Goal: Information Seeking & Learning: Find specific fact

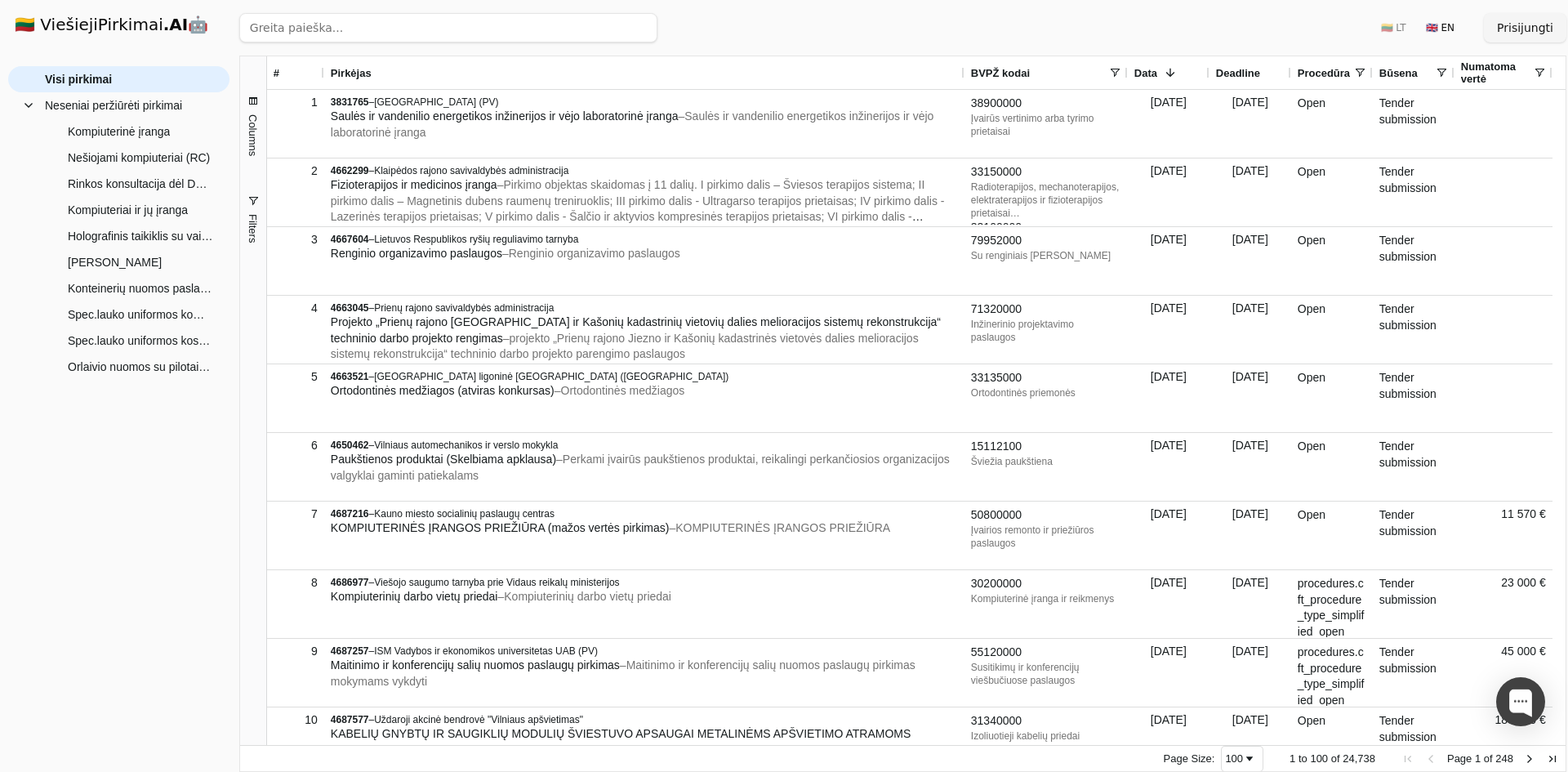
click at [299, 31] on input "search" at bounding box center [448, 28] width 418 height 30
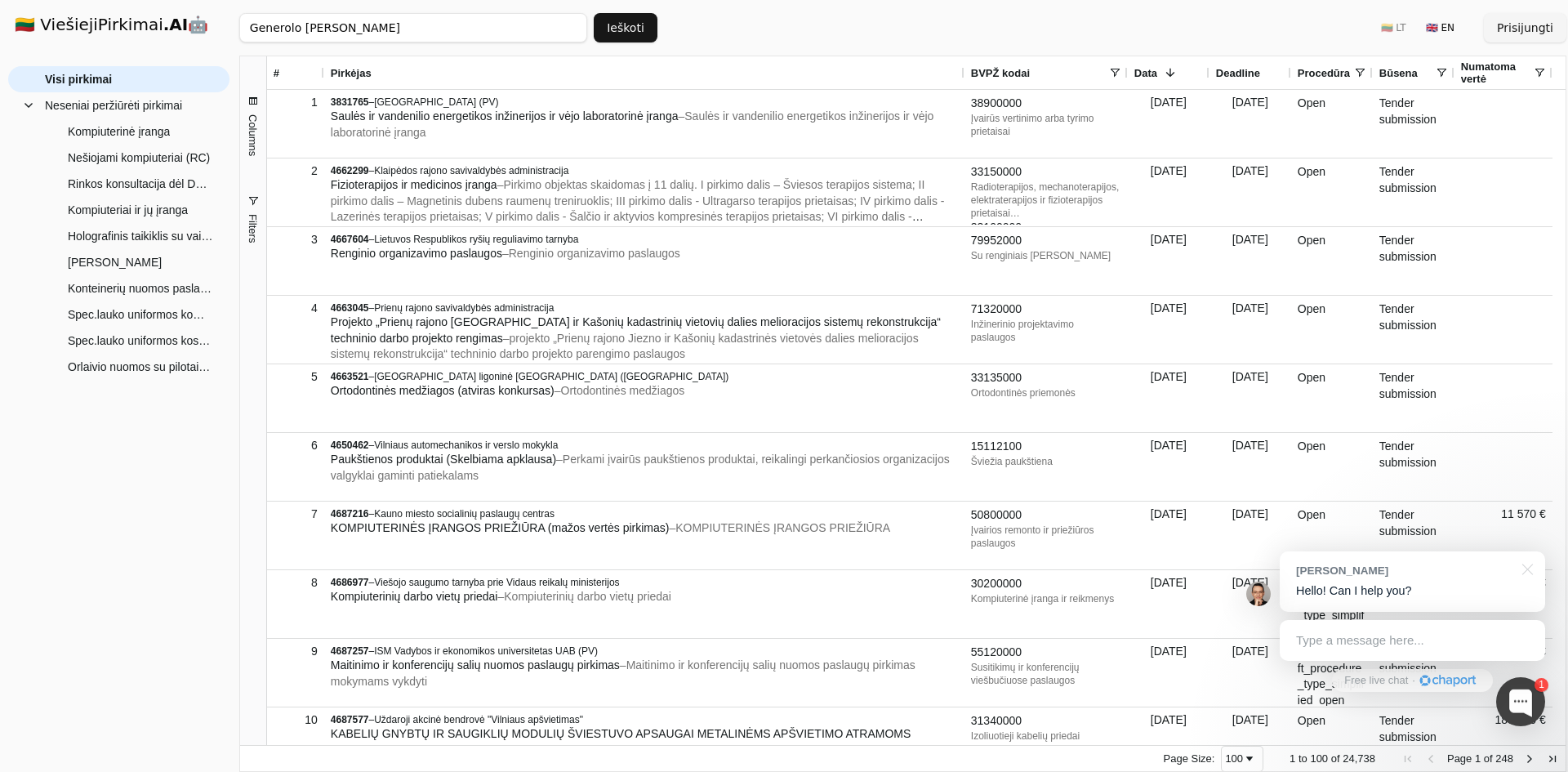
type input "Generolo [PERSON_NAME]"
click at [630, 25] on button "Ieškoti" at bounding box center [625, 28] width 64 height 30
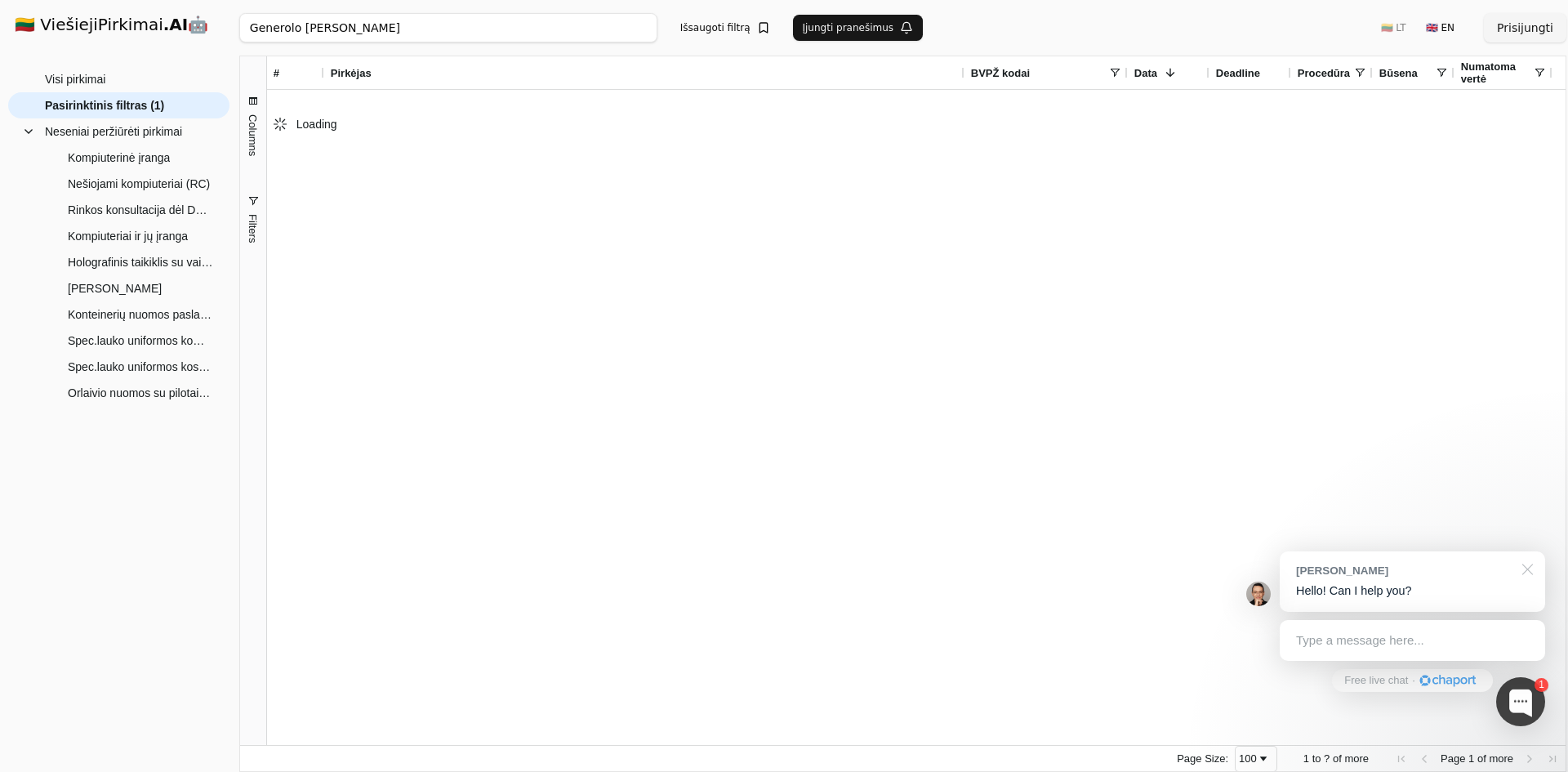
click at [1531, 567] on div at bounding box center [1525, 568] width 41 height 33
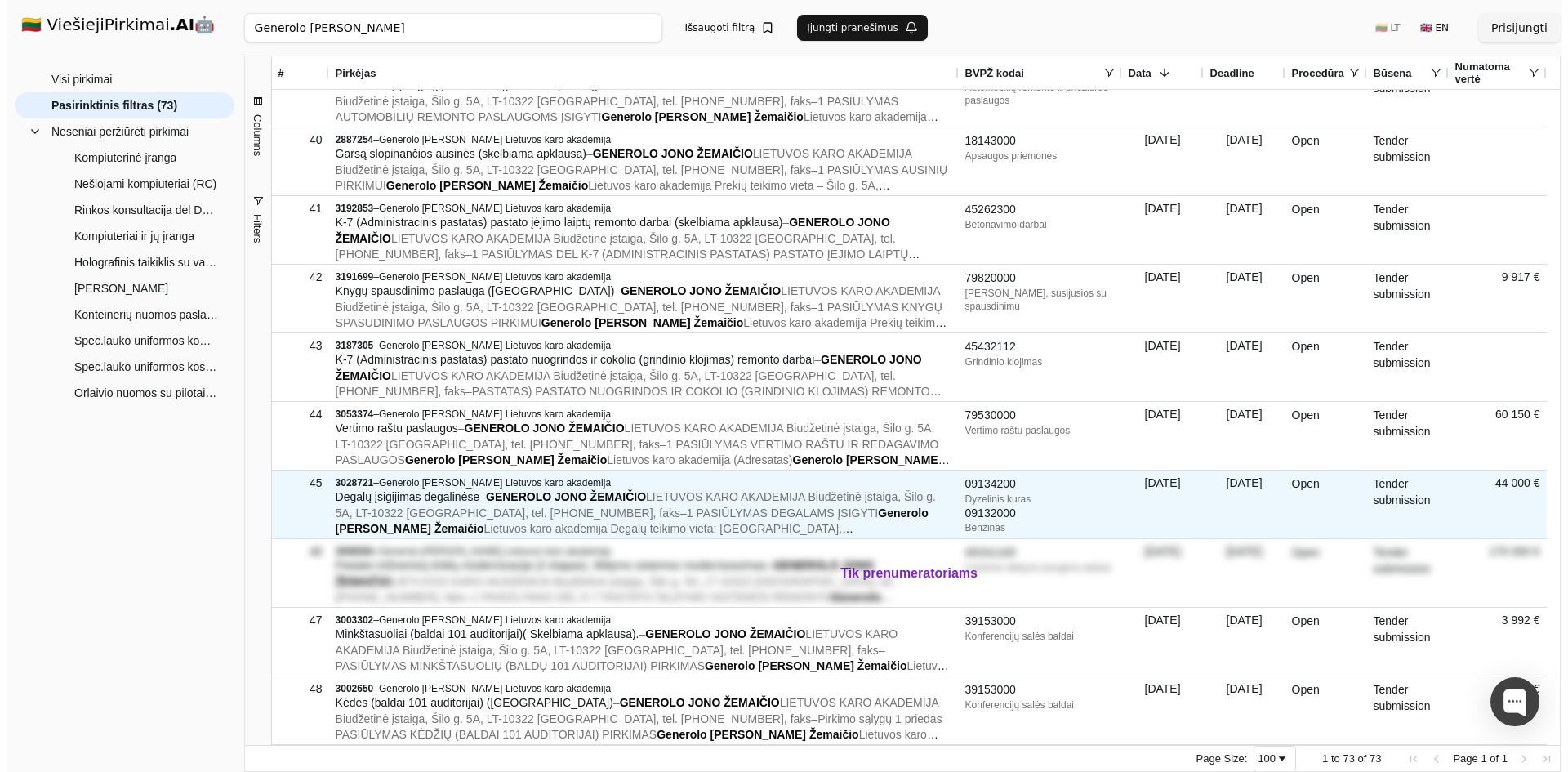
scroll to position [2695, 0]
